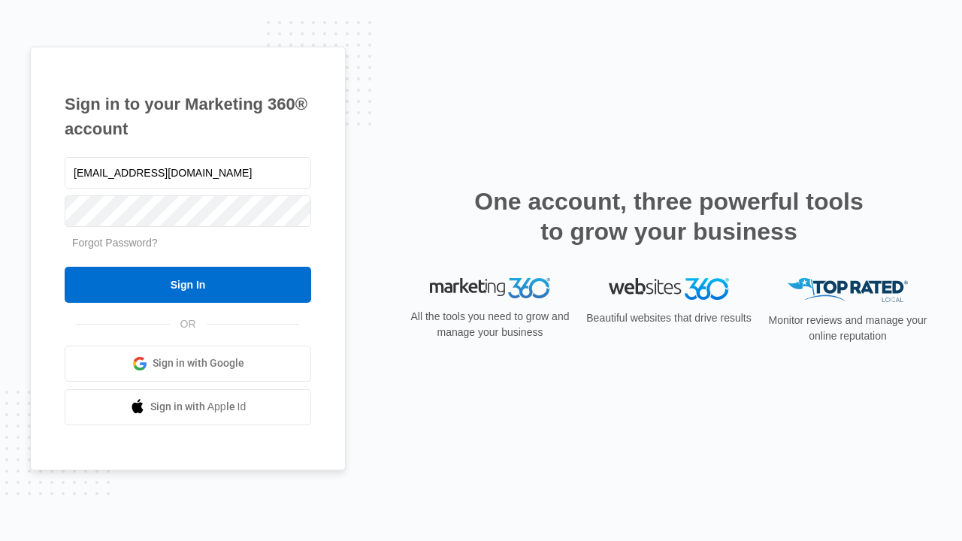
type input "[EMAIL_ADDRESS][DOMAIN_NAME]"
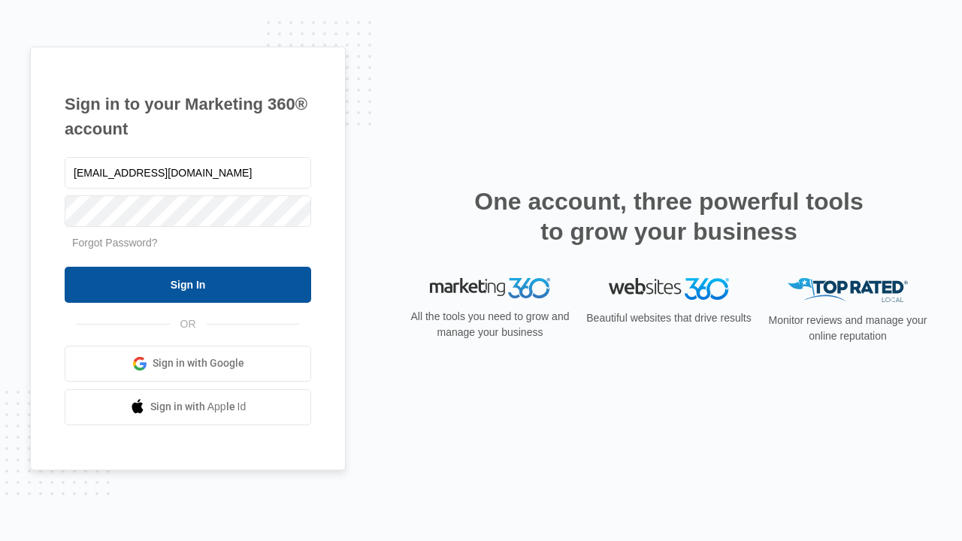
click at [188, 284] on input "Sign In" at bounding box center [188, 285] width 246 height 36
